Goal: Task Accomplishment & Management: Use online tool/utility

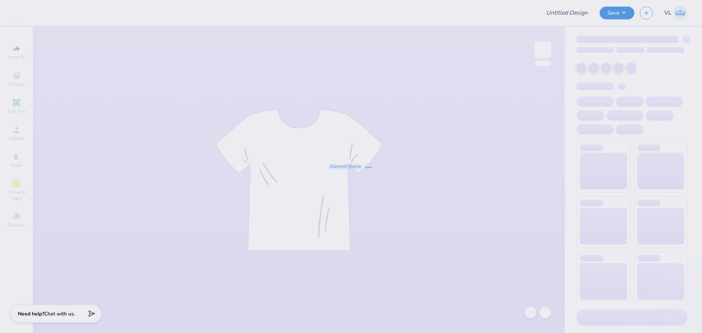
type input "UA Sigma Chi Cage Merch"
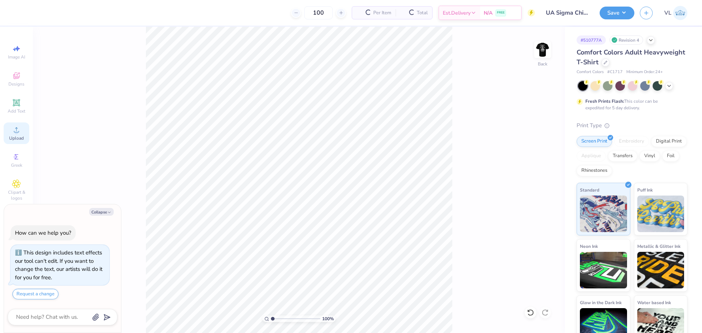
click at [18, 136] on span "Upload" at bounding box center [16, 138] width 15 height 6
type textarea "x"
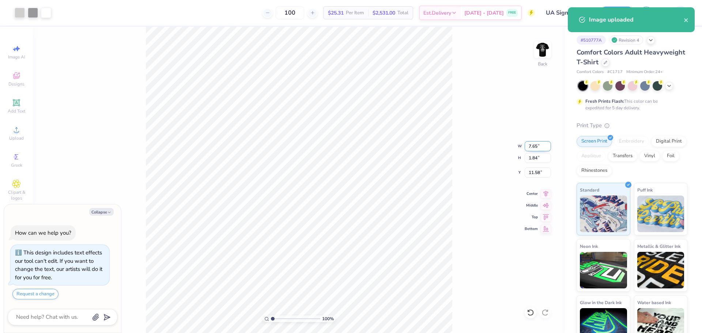
drag, startPoint x: 530, startPoint y: 141, endPoint x: 537, endPoint y: 144, distance: 6.7
click at [533, 144] on input "7.65" at bounding box center [538, 146] width 26 height 10
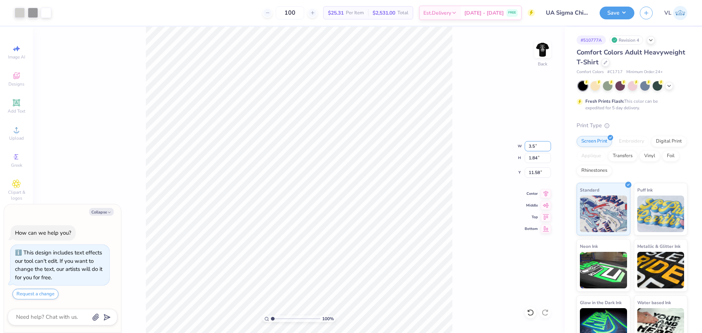
type input "3.5"
type textarea "x"
type input "3.50"
type input "0.84"
type input "3"
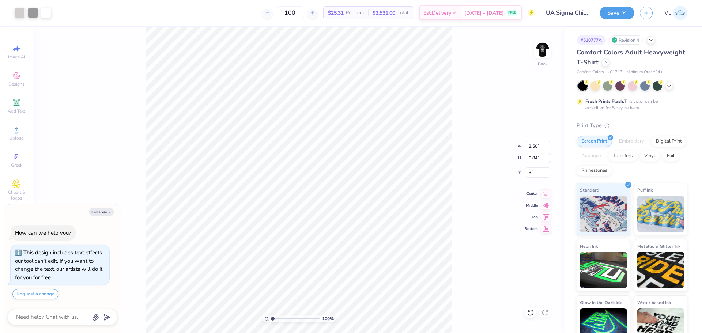
type textarea "x"
type input "3.00"
click at [454, 172] on div "100 % Back W 3.50 3.50 " H 0.84 0.84 " Y 3.00 3.00 " Center Middle Top Bottom" at bounding box center [299, 180] width 532 height 306
click at [457, 98] on div "100 % Back W 3.50 3.50 " H 0.84 0.84 " Y 3.00 3.00 " Center Middle Top Bottom" at bounding box center [299, 180] width 532 height 306
click at [546, 48] on img at bounding box center [542, 49] width 29 height 29
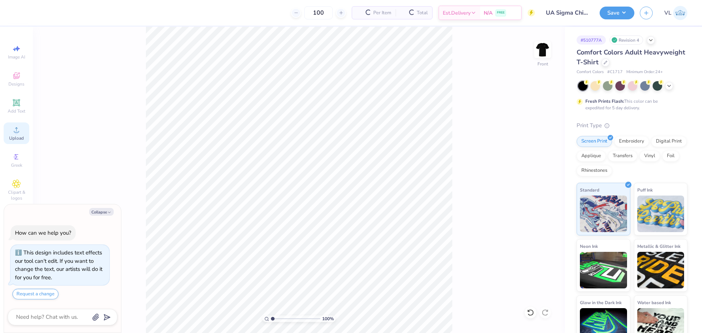
click at [15, 132] on icon at bounding box center [16, 129] width 5 height 5
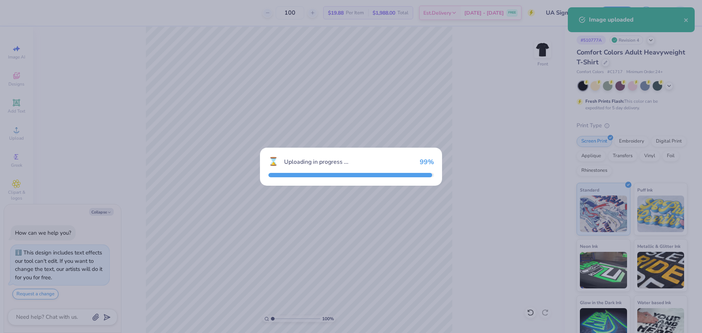
type textarea "x"
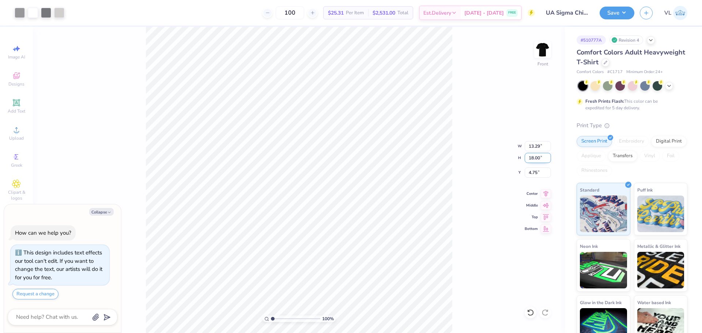
click at [537, 156] on input "18.00" at bounding box center [538, 158] width 26 height 10
type input "15"
type textarea "x"
type input "11.07"
type input "15.00"
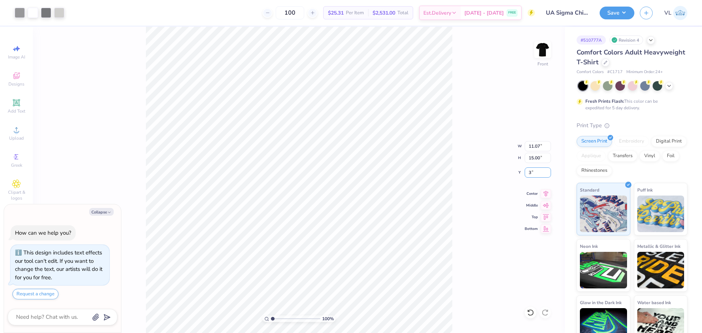
type input "3"
type textarea "x"
type input "3.00"
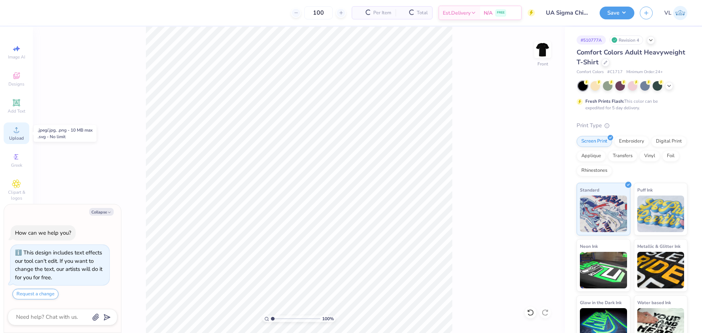
click at [18, 134] on icon at bounding box center [16, 129] width 9 height 9
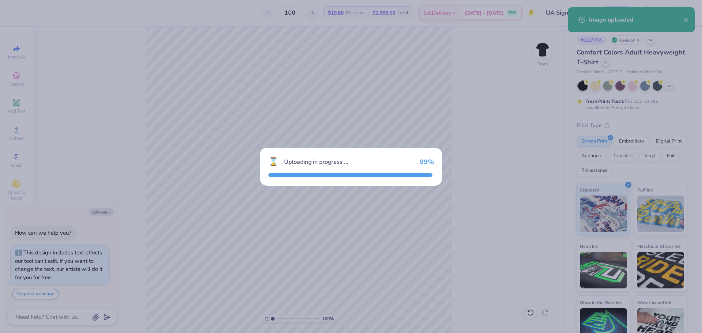
type textarea "x"
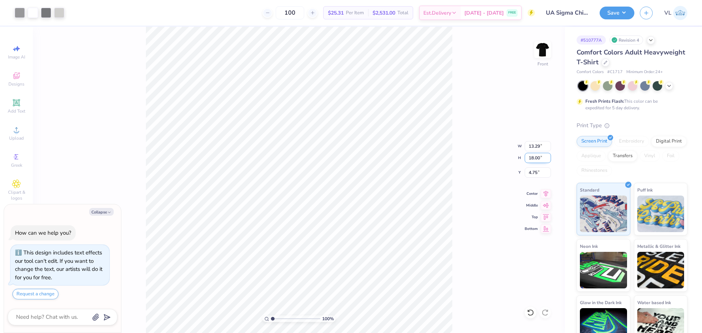
click at [535, 159] on input "18.00" at bounding box center [538, 158] width 26 height 10
type input "15"
type textarea "x"
type input "11.07"
type input "15.00"
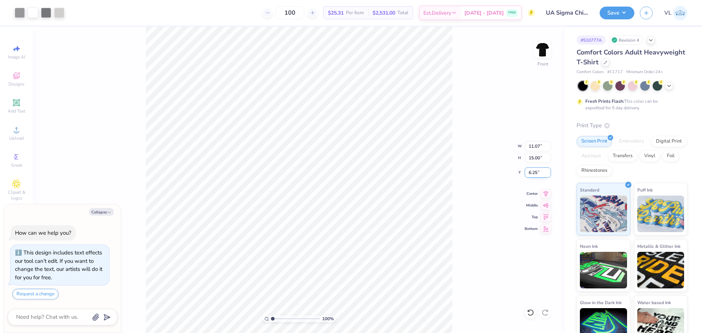
click at [538, 171] on input "6.25" at bounding box center [538, 172] width 26 height 10
type input "3"
type textarea "x"
type input "3.00"
click at [545, 49] on img at bounding box center [542, 49] width 29 height 29
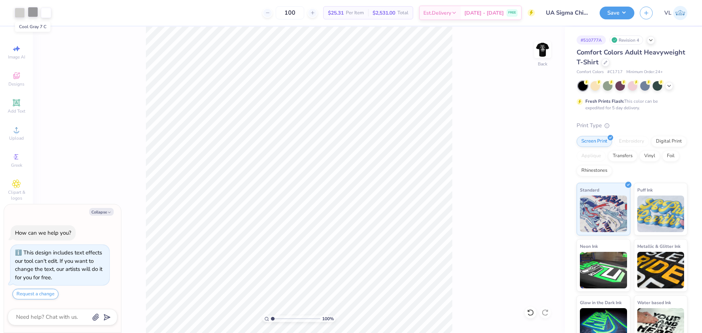
click at [32, 11] on div at bounding box center [33, 12] width 10 height 10
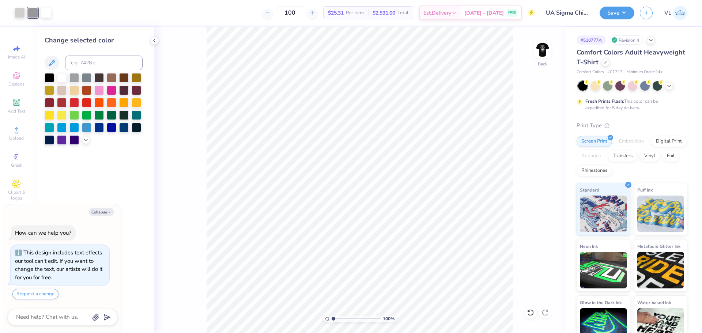
click at [81, 140] on div at bounding box center [94, 109] width 98 height 72
click at [84, 141] on icon at bounding box center [86, 139] width 6 height 6
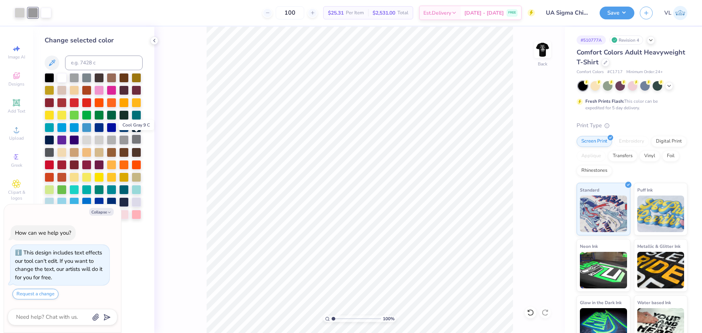
click at [139, 142] on div at bounding box center [137, 140] width 10 height 10
click at [626, 6] on button "Save" at bounding box center [616, 11] width 35 height 13
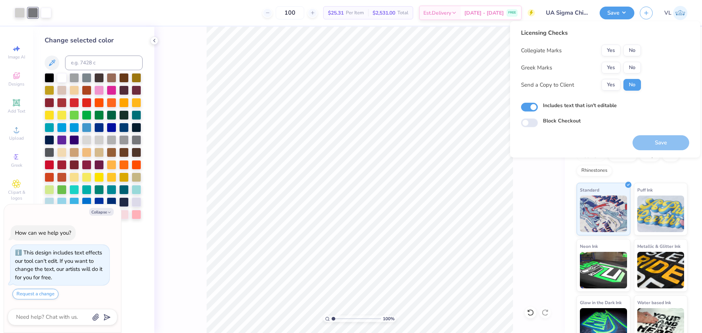
drag, startPoint x: 615, startPoint y: 61, endPoint x: 625, endPoint y: 59, distance: 10.8
click at [616, 61] on div "Collegiate Marks Yes No Greek Marks Yes No Send a Copy to Client Yes No" at bounding box center [581, 68] width 120 height 46
drag, startPoint x: 608, startPoint y: 70, endPoint x: 629, endPoint y: 57, distance: 24.6
click at [609, 70] on button "Yes" at bounding box center [610, 68] width 19 height 12
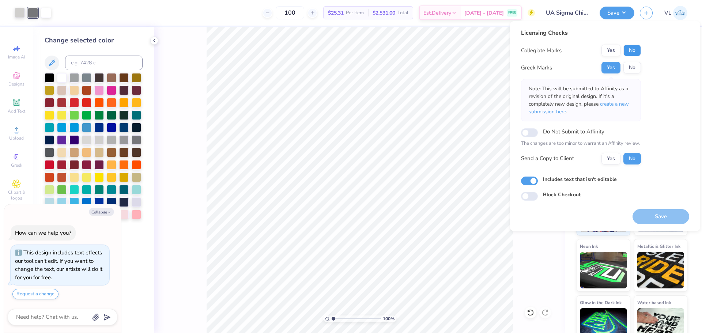
click at [634, 52] on button "No" at bounding box center [632, 51] width 18 height 12
drag, startPoint x: 671, startPoint y: 216, endPoint x: 663, endPoint y: 213, distance: 7.9
click at [671, 215] on button "Save" at bounding box center [660, 216] width 57 height 15
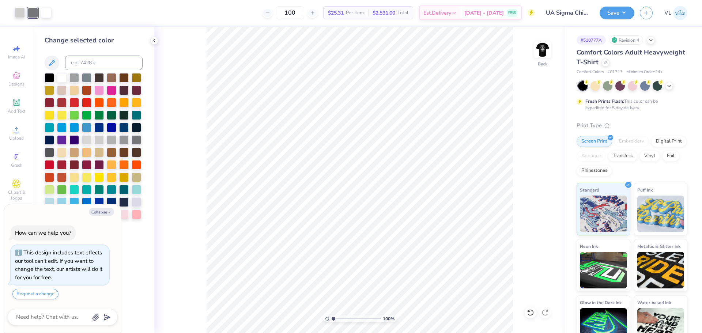
type textarea "x"
